Goal: Task Accomplishment & Management: Use online tool/utility

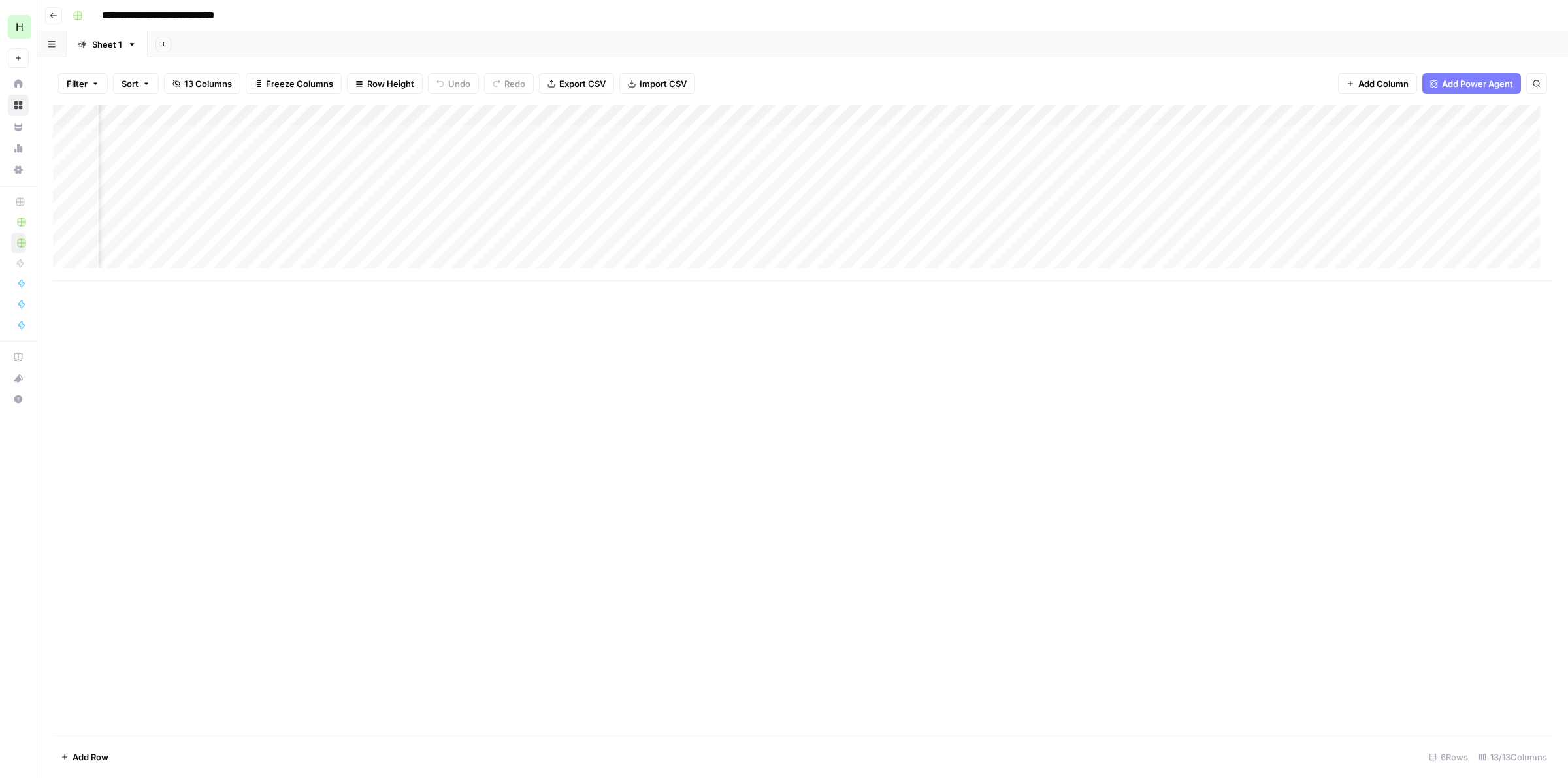
scroll to position [0, 202]
click at [1078, 135] on div "Add Column" at bounding box center [802, 193] width 1499 height 176
drag, startPoint x: 319, startPoint y: 20, endPoint x: 319, endPoint y: 9, distance: 11.0
drag, startPoint x: 319, startPoint y: 9, endPoint x: 324, endPoint y: 13, distance: 6.4
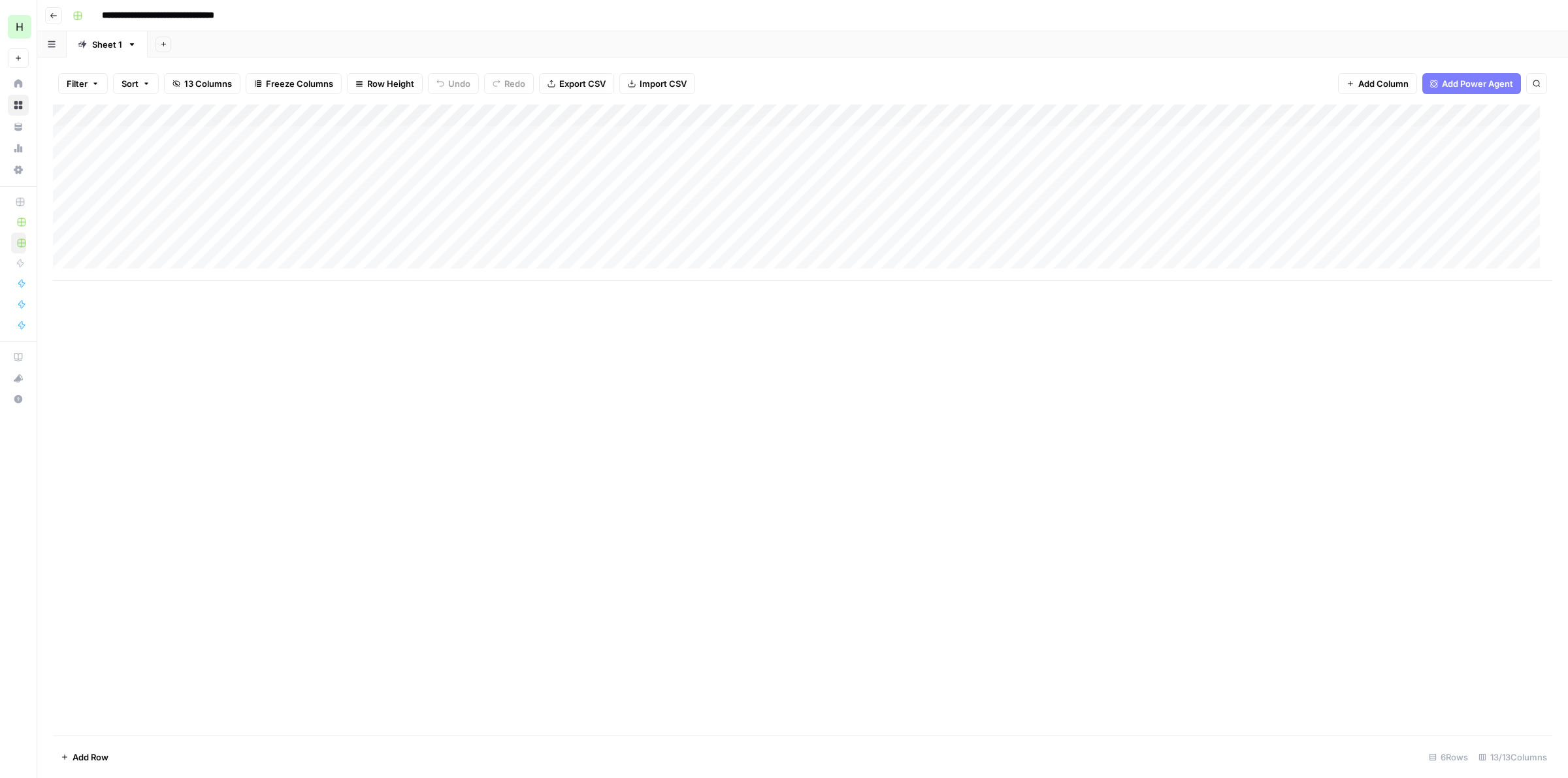
click at [48, 17] on button "Go back" at bounding box center [53, 16] width 17 height 17
click at [1281, 139] on div "Add Column" at bounding box center [802, 193] width 1499 height 176
click at [1263, 138] on div "Add Column" at bounding box center [802, 193] width 1499 height 176
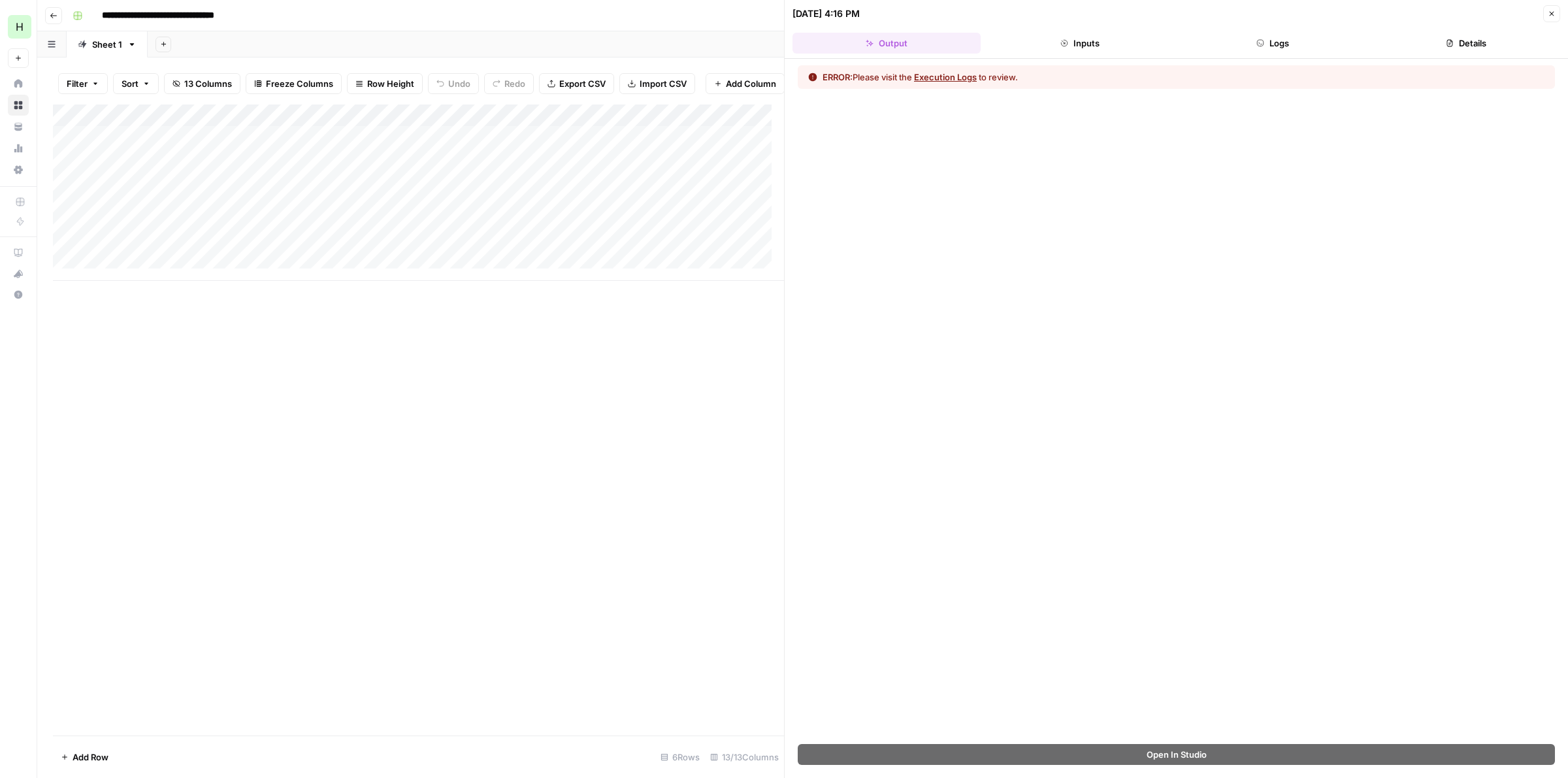
click at [952, 71] on button "Execution Logs" at bounding box center [945, 77] width 63 height 13
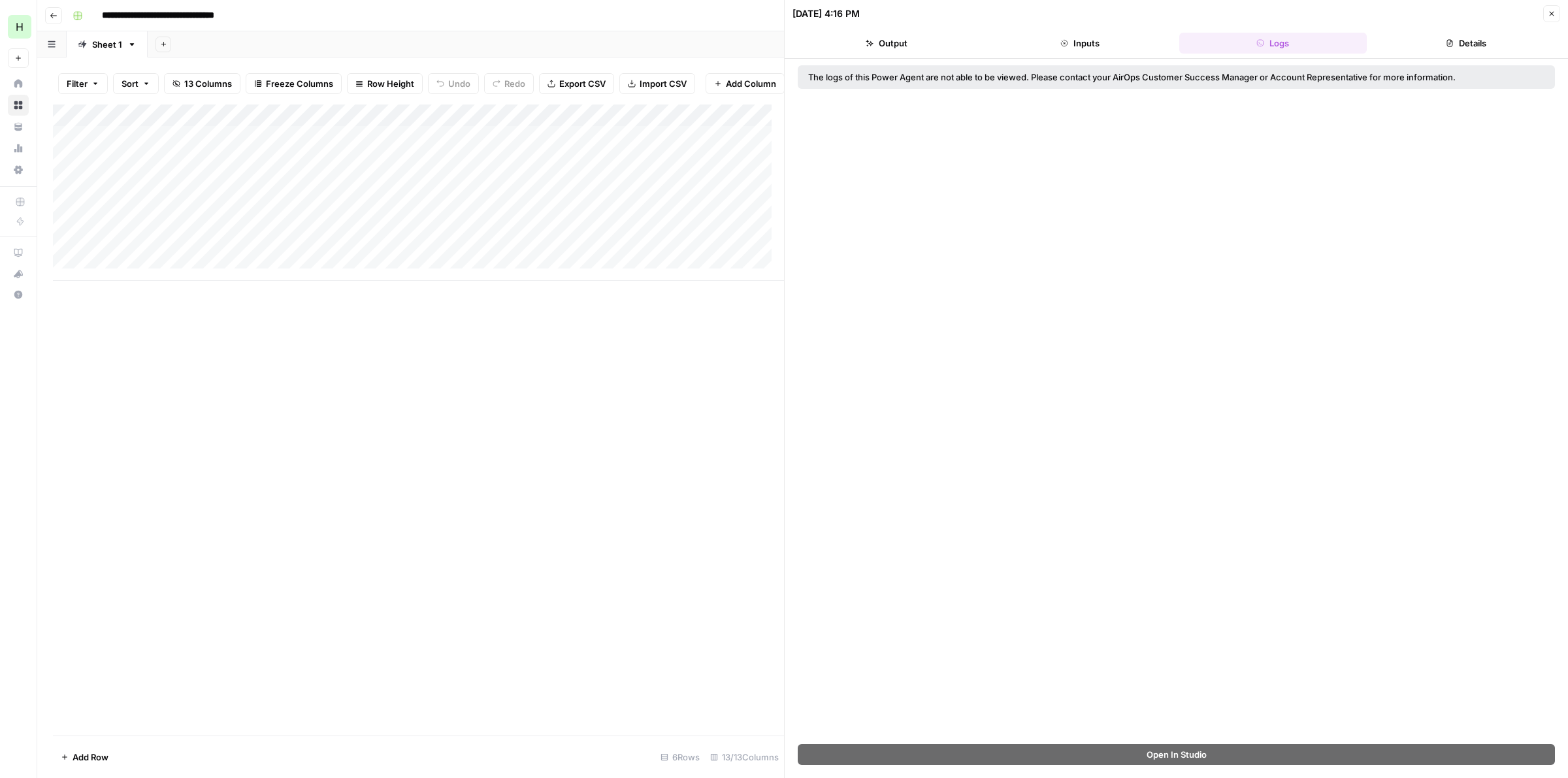
click at [1550, 20] on button "Close" at bounding box center [1552, 13] width 17 height 17
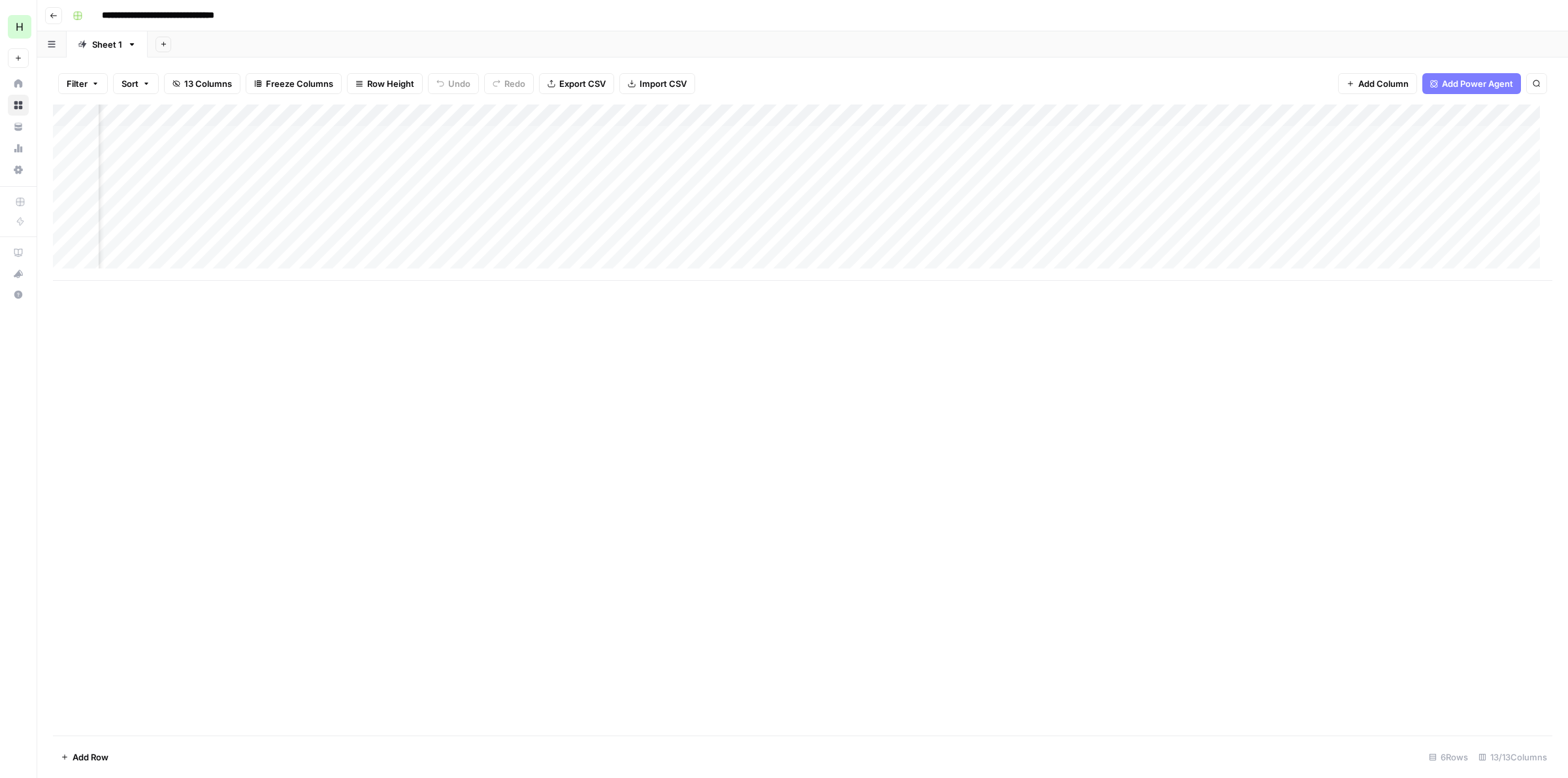
scroll to position [0, 401]
click at [1321, 113] on div "Add Column" at bounding box center [802, 193] width 1499 height 176
click at [1186, 234] on button "Configure Inputs" at bounding box center [1206, 225] width 144 height 18
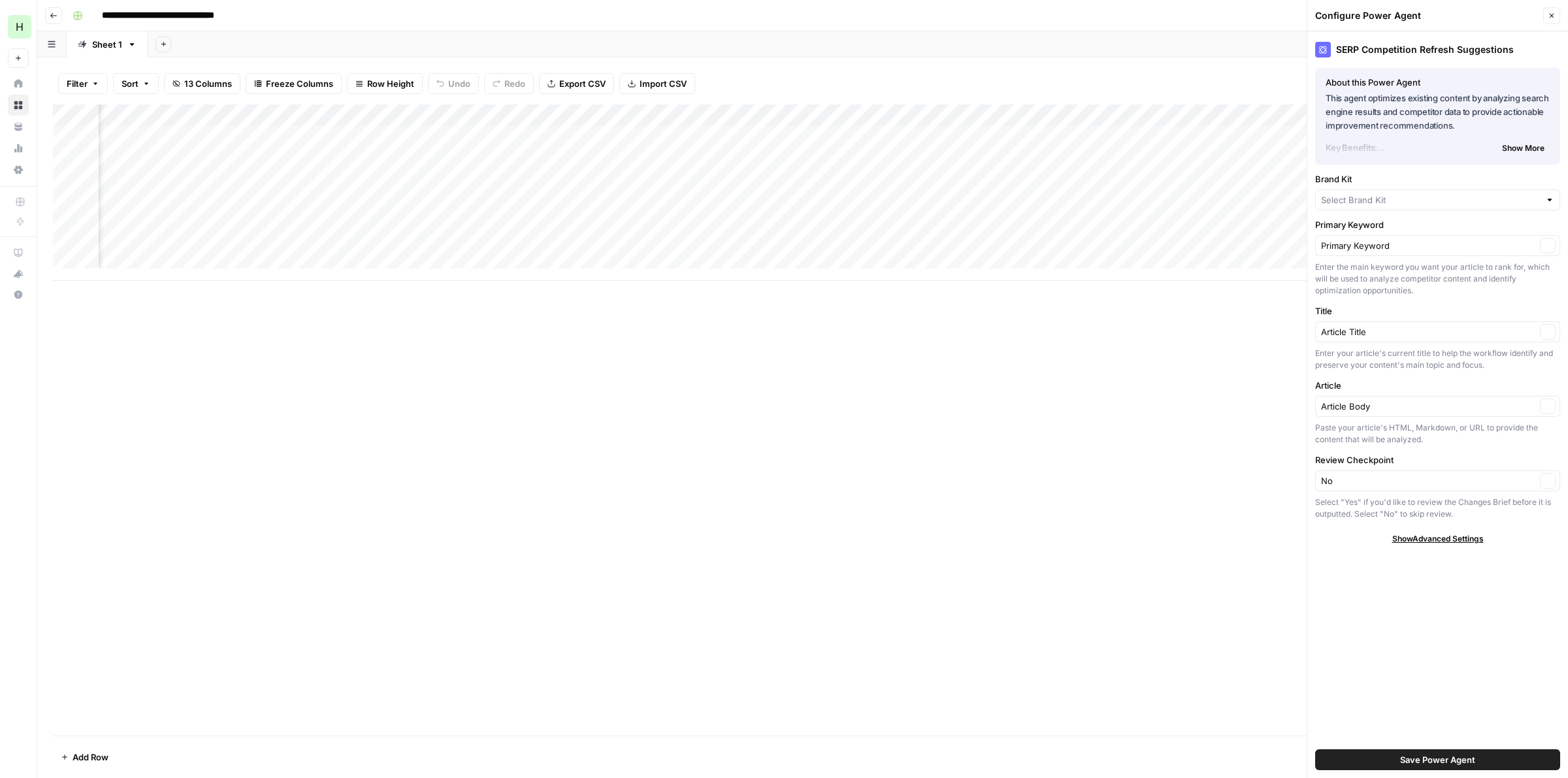
type input "Hasbrook Law"
click at [1552, 15] on icon "button" at bounding box center [1552, 15] width 5 height 5
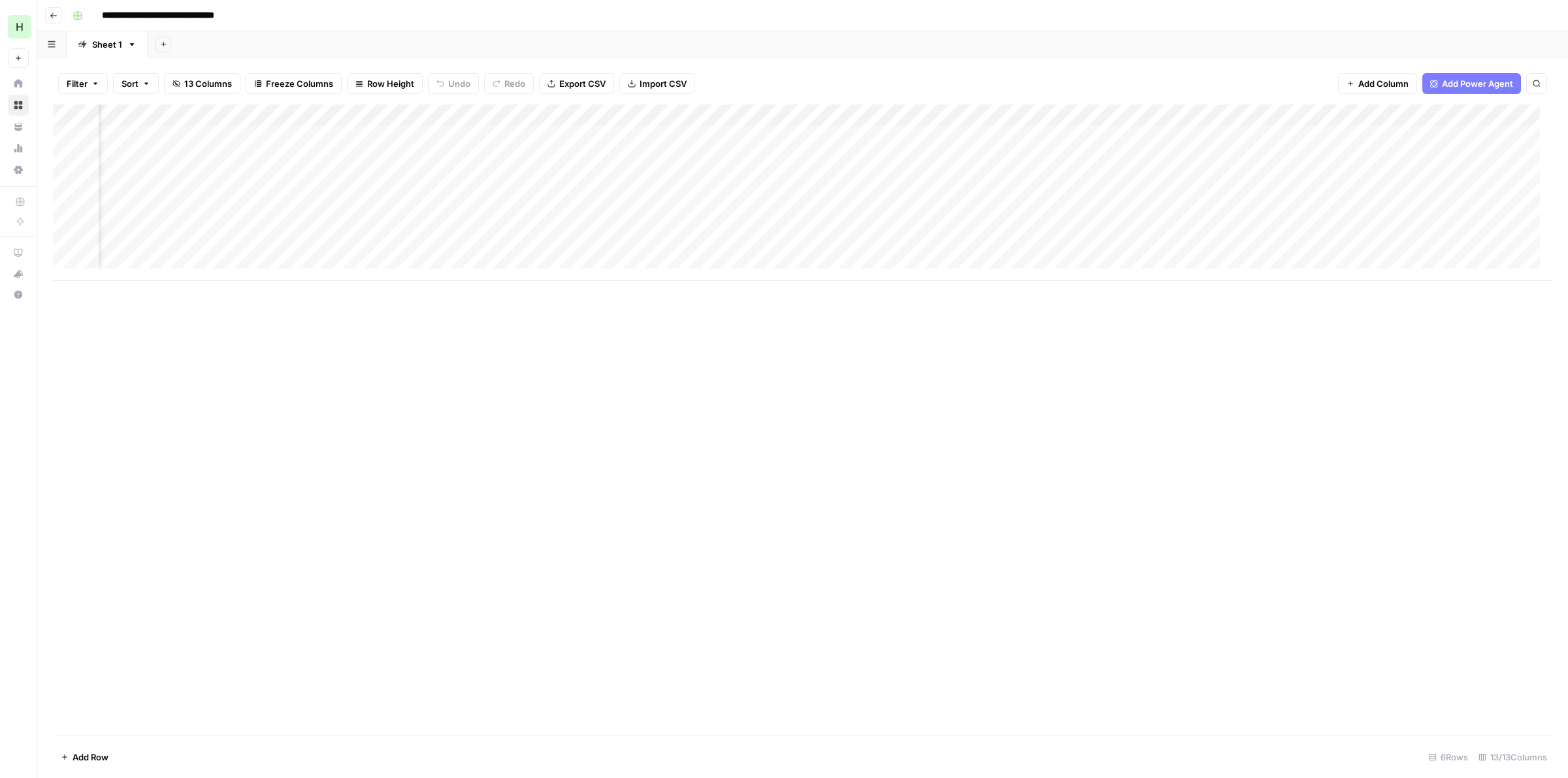
click at [939, 132] on div "Add Column" at bounding box center [802, 193] width 1499 height 176
type textarea "**********"
click at [1236, 137] on div "Add Column" at bounding box center [802, 193] width 1499 height 176
